Goal: Check status: Check status

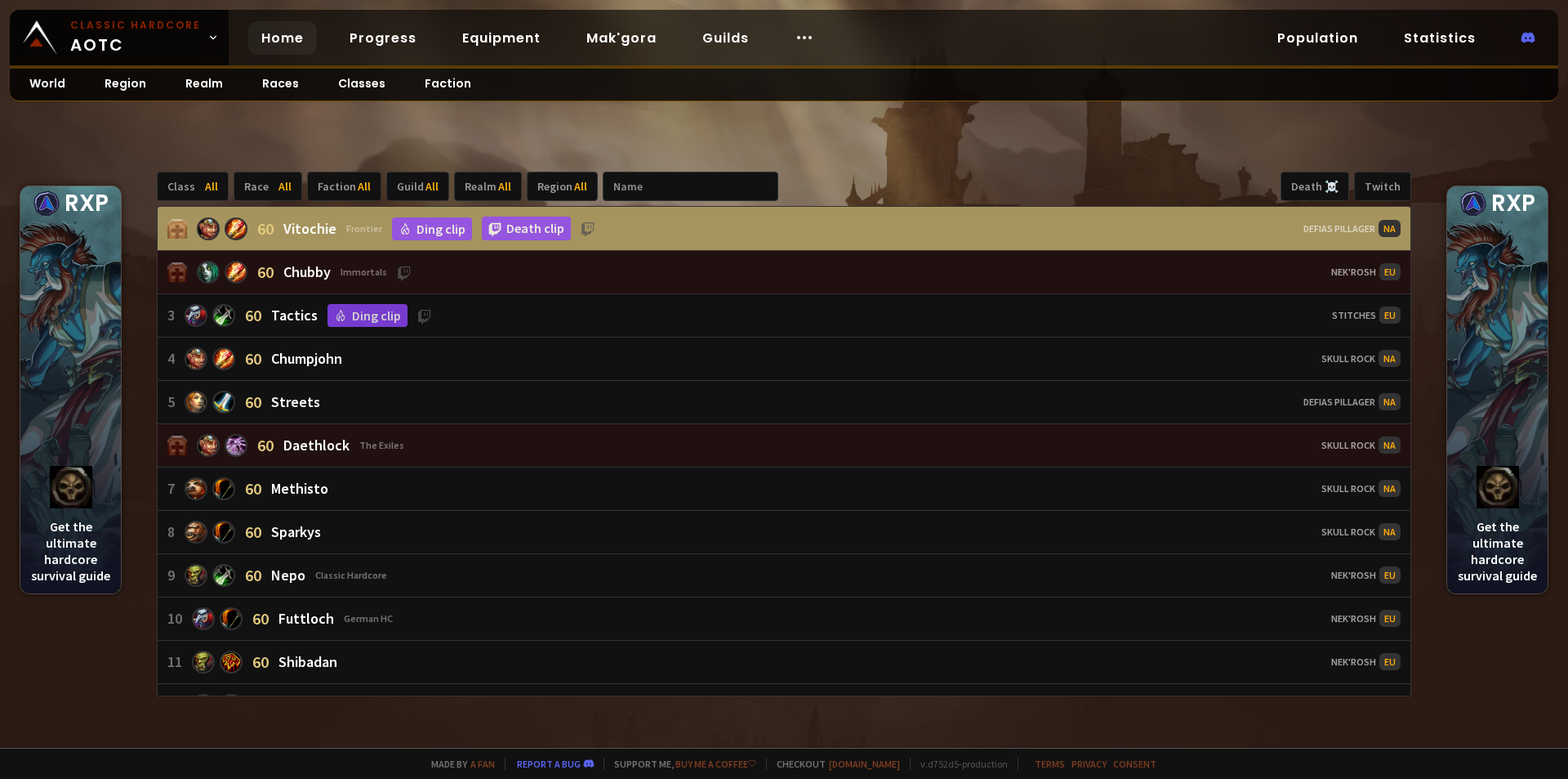
click at [287, 38] on link "Home" at bounding box center [282, 38] width 68 height 34
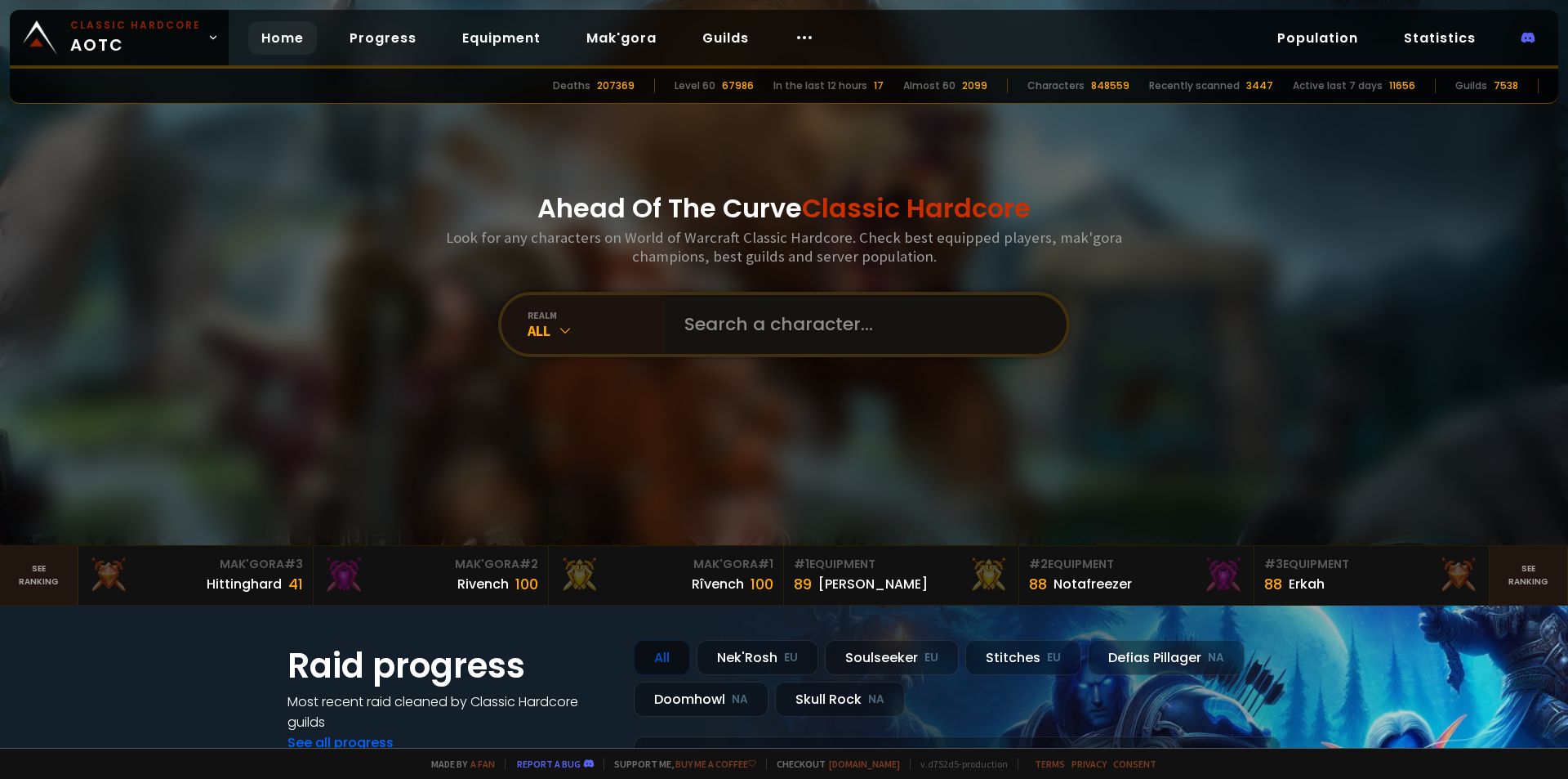
click at [700, 321] on input "text" at bounding box center [861, 323] width 373 height 59
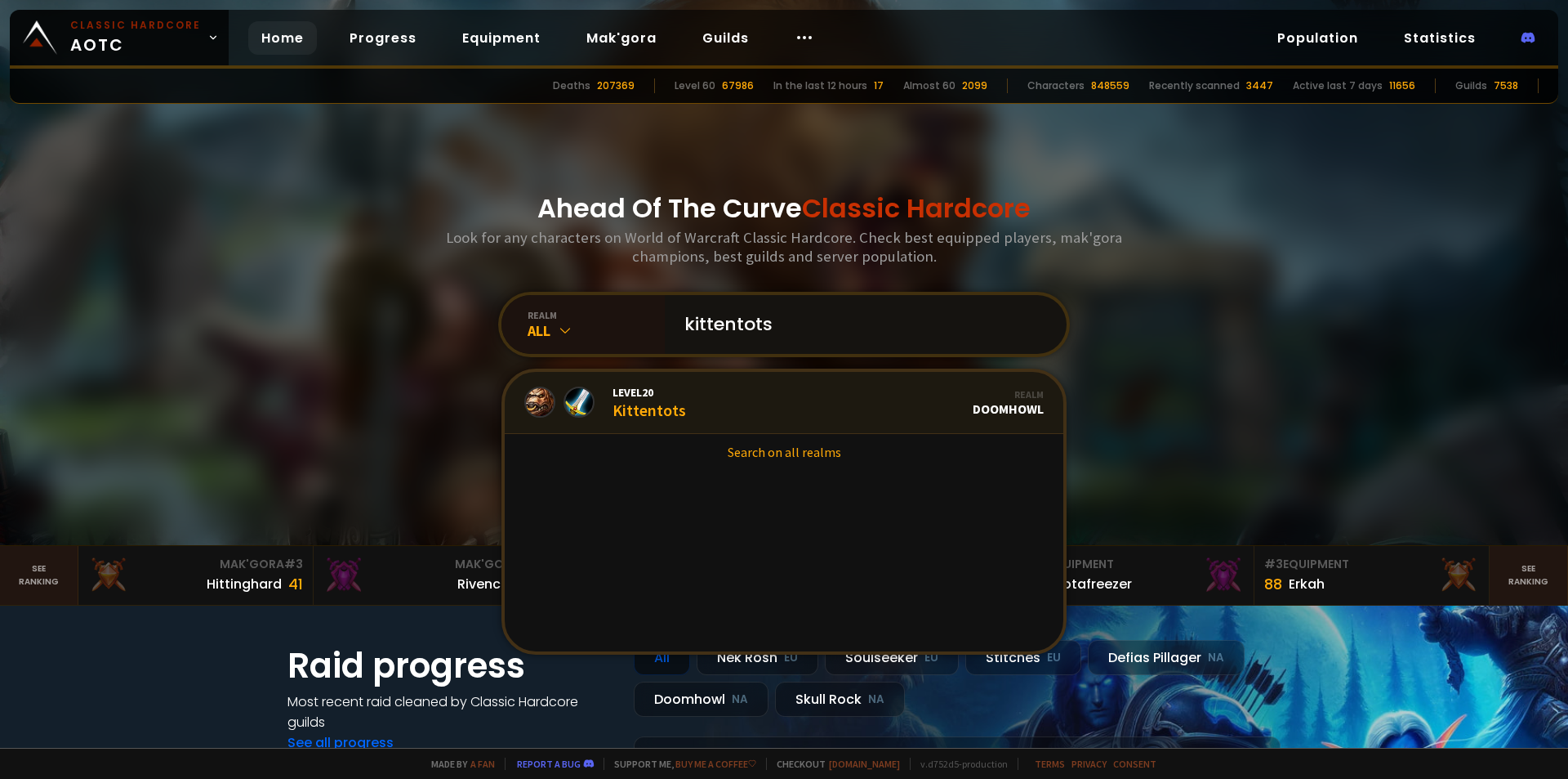
type input "kittentots"
click at [693, 410] on link "Level 20 Kittentots Realm Doomhowl" at bounding box center [784, 403] width 558 height 62
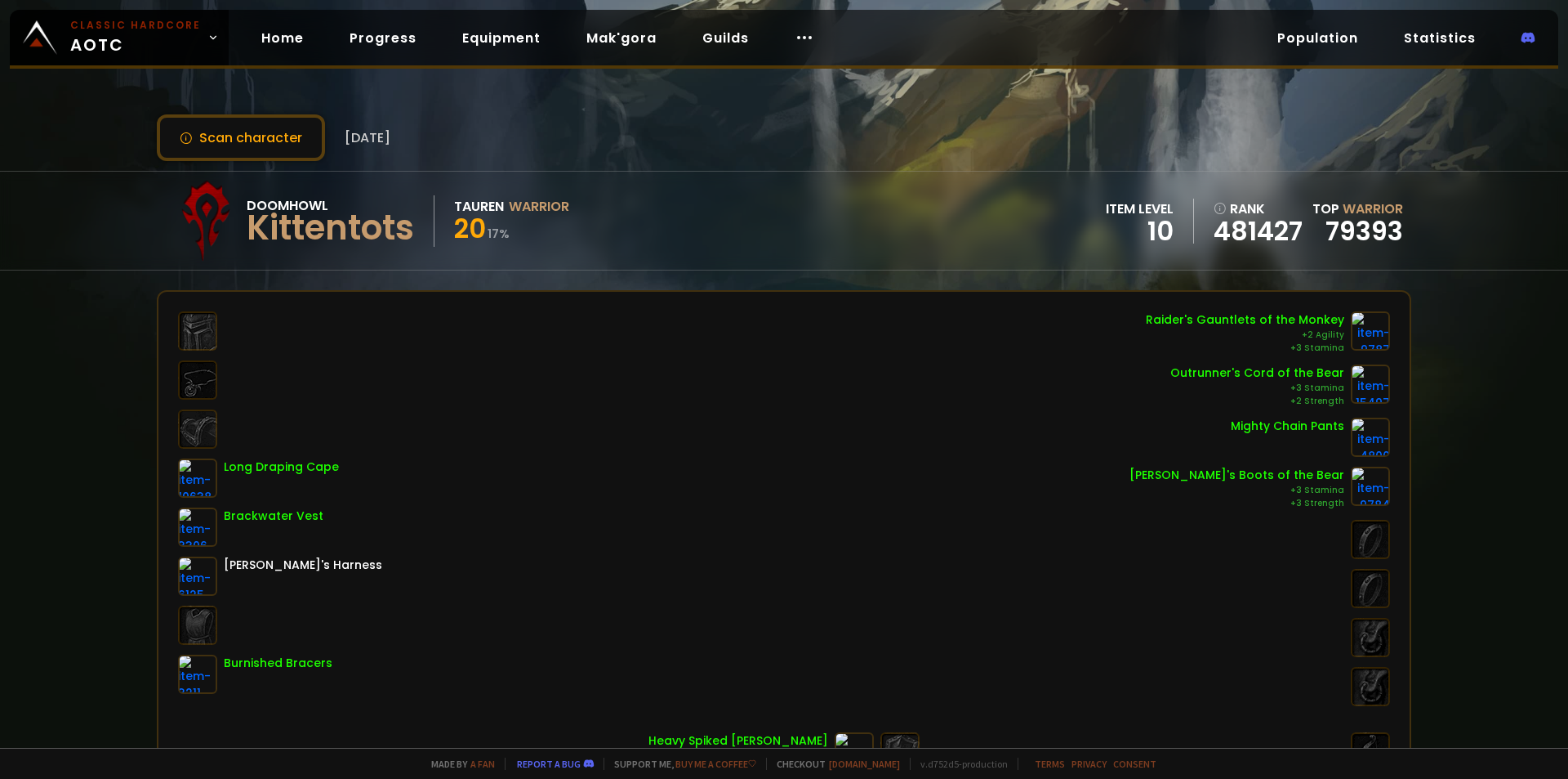
drag, startPoint x: 551, startPoint y: 199, endPoint x: 541, endPoint y: 203, distance: 10.8
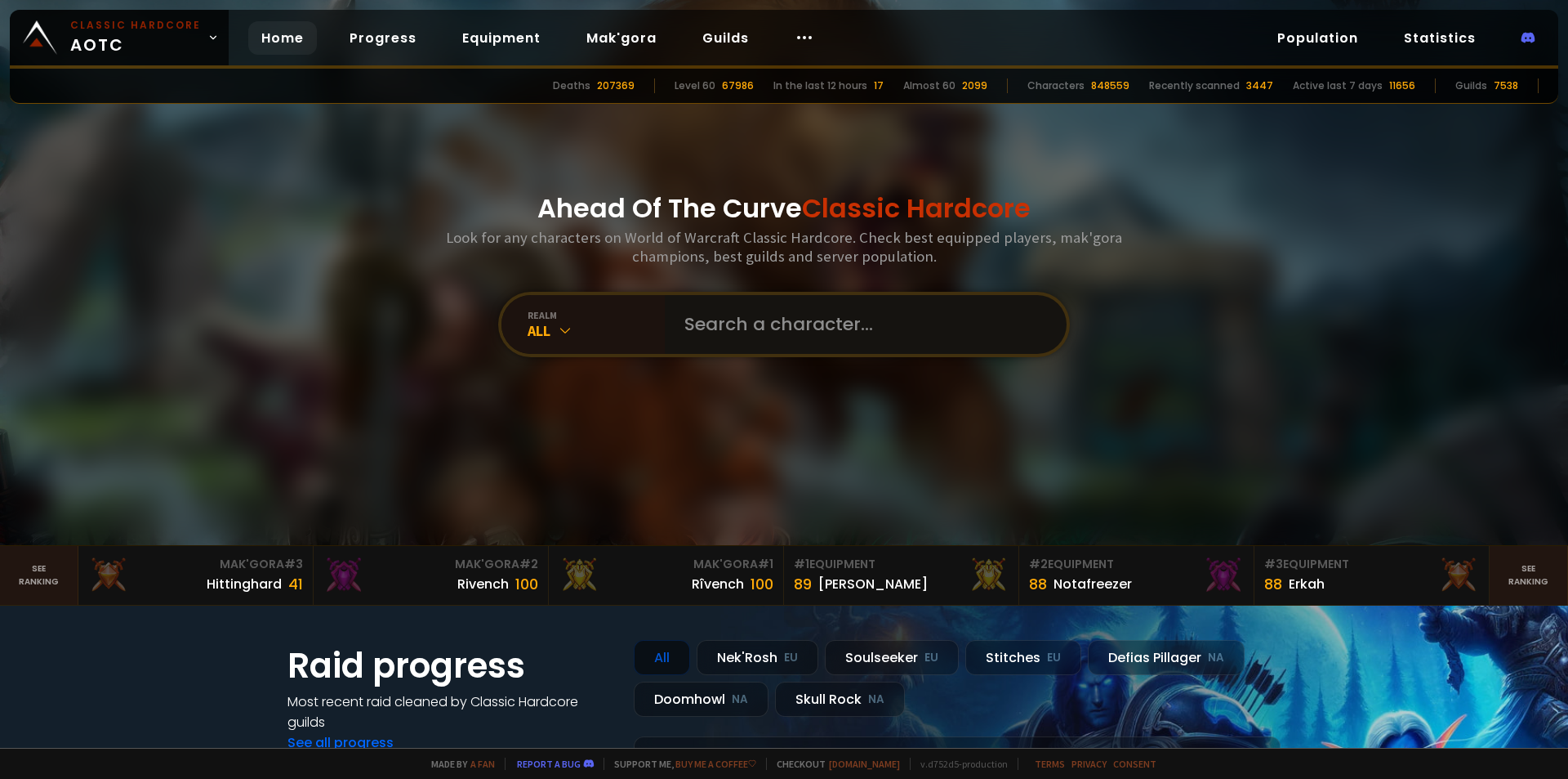
click at [712, 325] on input "text" at bounding box center [861, 323] width 373 height 59
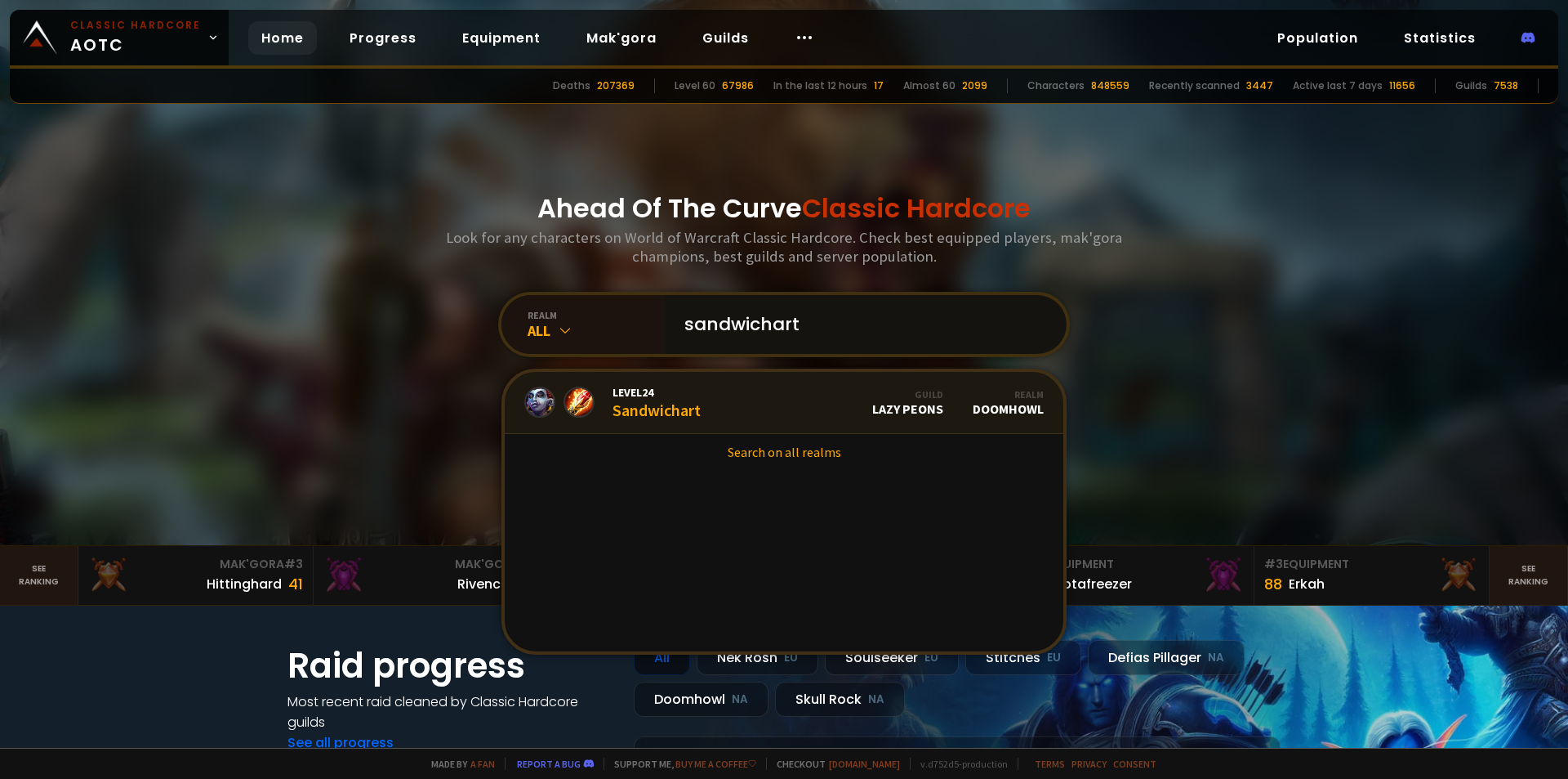
type input "sandwichart"
click at [704, 399] on link "Level 24 Sandwichart Guild Lazy Peons Realm Doomhowl" at bounding box center [784, 403] width 558 height 62
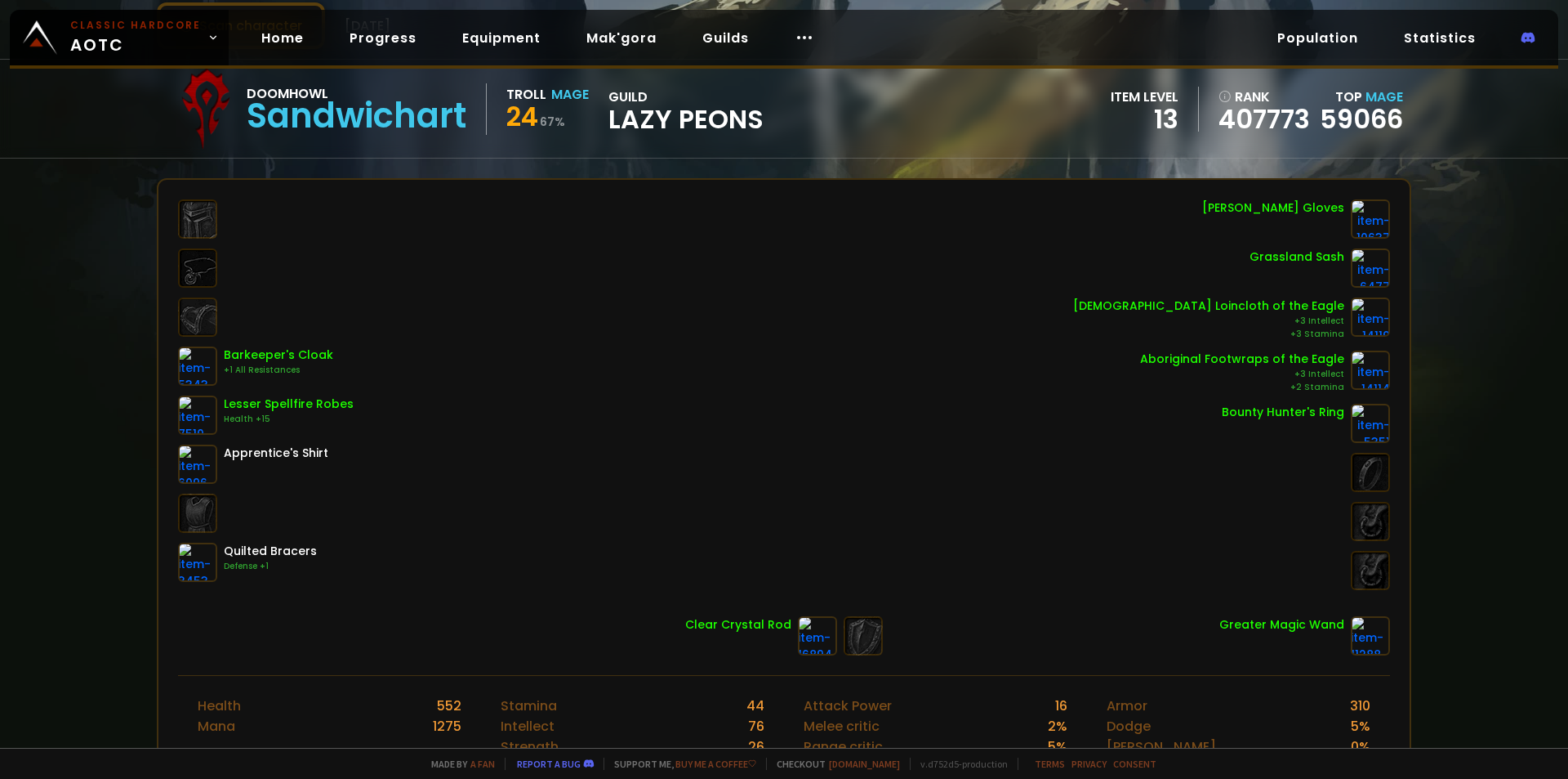
scroll to position [163, 0]
